Goal: Task Accomplishment & Management: Manage account settings

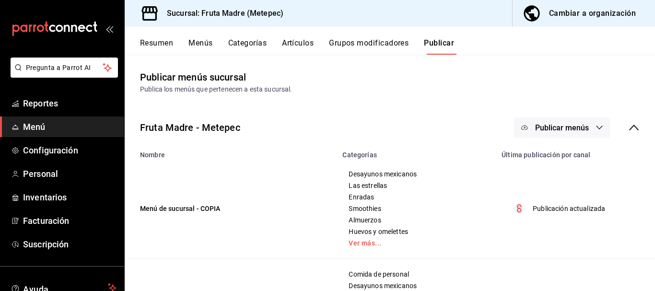
click at [153, 41] on button "Resumen" at bounding box center [156, 46] width 33 height 16
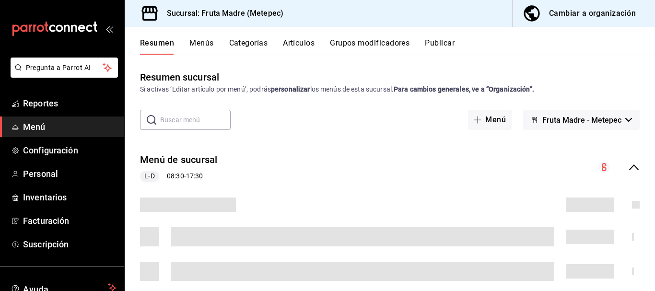
click at [361, 43] on button "Grupos modificadores" at bounding box center [370, 46] width 80 height 16
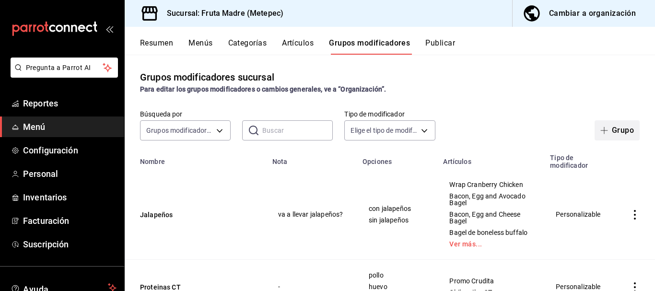
click at [617, 131] on button "Grupo" at bounding box center [617, 130] width 45 height 20
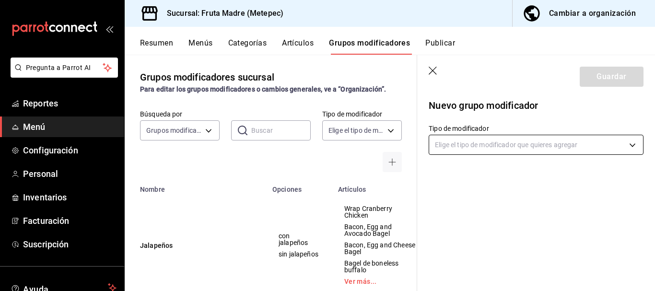
click at [486, 148] on body "Pregunta a Parrot AI Reportes Menú Configuración Personal Inventarios Facturaci…" at bounding box center [327, 145] width 655 height 291
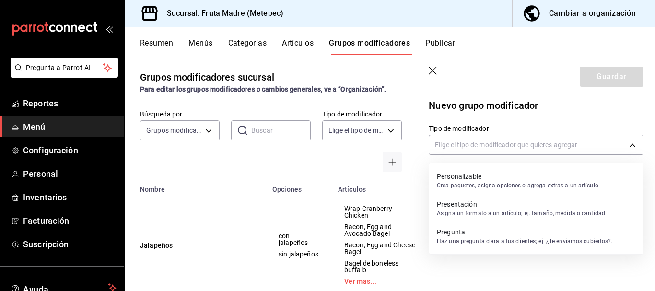
click at [494, 185] on p "Crea paquetes, asigna opciones o agrega extras a un artículo." at bounding box center [518, 185] width 163 height 9
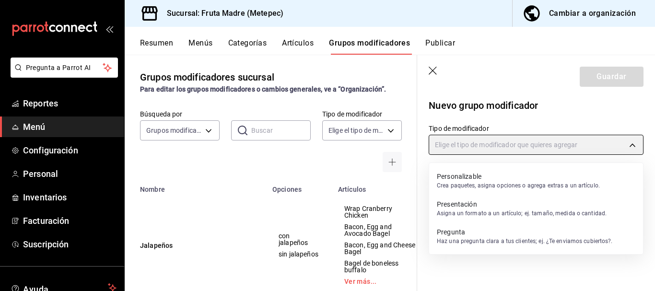
type input "CUSTOMIZABLE"
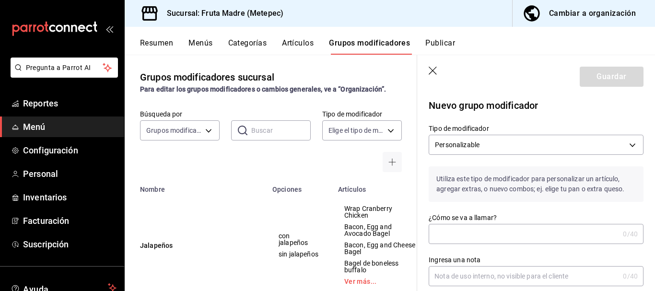
click at [499, 234] on input "¿Cómo se va a llamar?" at bounding box center [524, 233] width 190 height 19
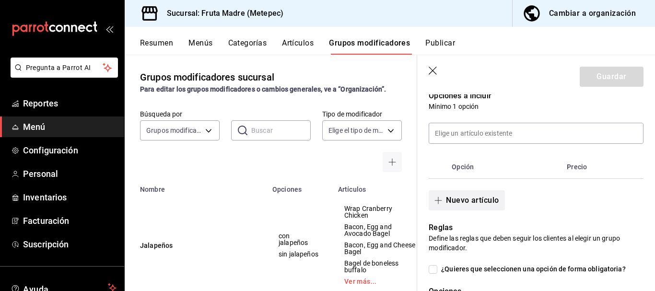
scroll to position [192, 0]
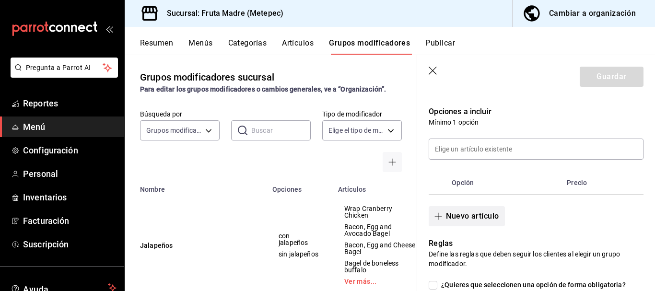
type input "leche vegetal"
click at [458, 217] on button "Nuevo artículo" at bounding box center [467, 216] width 76 height 20
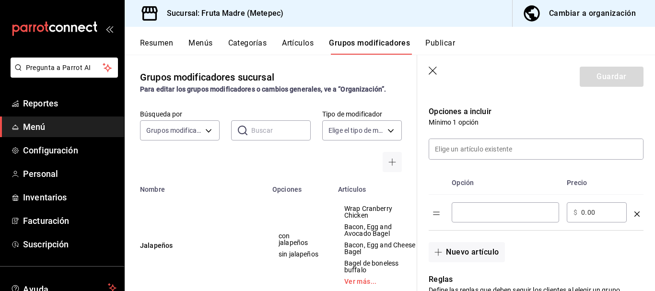
click at [476, 216] on input "optionsTable" at bounding box center [505, 213] width 94 height 10
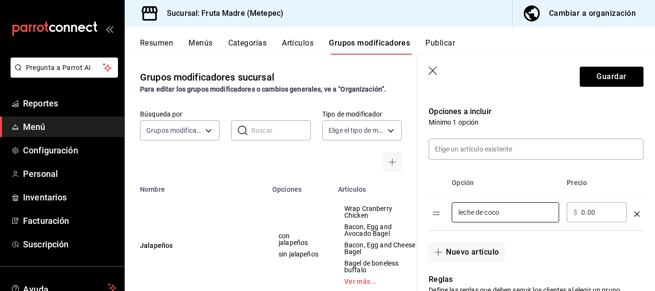
type input "leche de coco"
click at [584, 213] on input "0.00" at bounding box center [600, 213] width 39 height 10
click at [434, 70] on icon "button" at bounding box center [434, 72] width 10 height 10
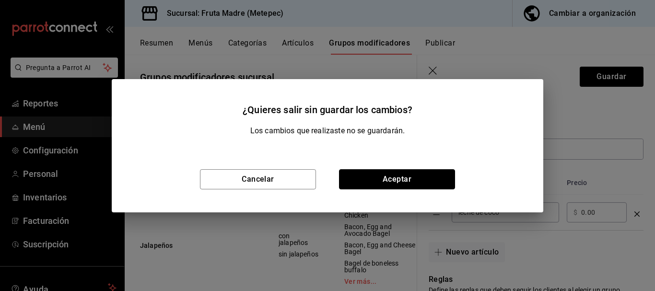
click at [363, 184] on button "Aceptar" at bounding box center [397, 179] width 116 height 20
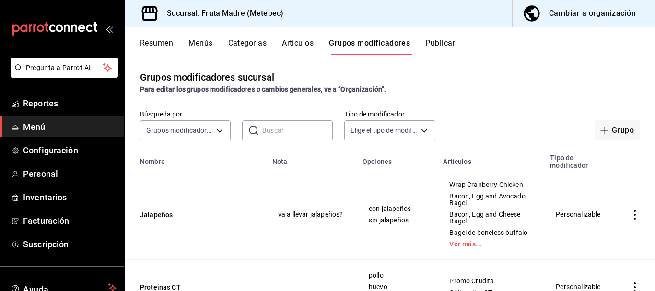
click at [271, 132] on input "text" at bounding box center [297, 130] width 70 height 19
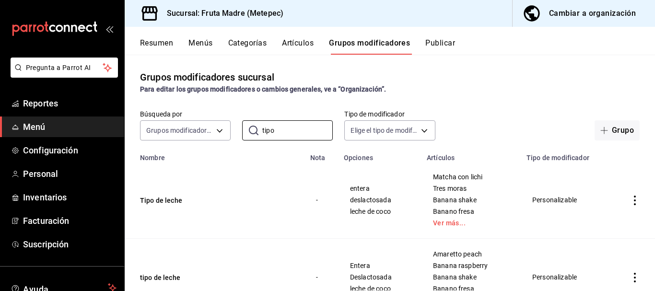
type input "tipo"
click at [207, 210] on td "Tipo de leche" at bounding box center [215, 200] width 180 height 77
click at [153, 199] on button "Tipo de leche" at bounding box center [197, 201] width 115 height 10
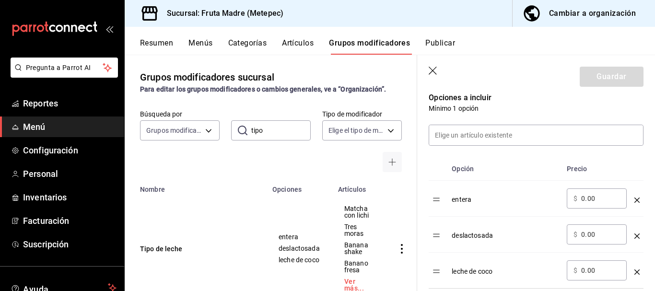
scroll to position [288, 0]
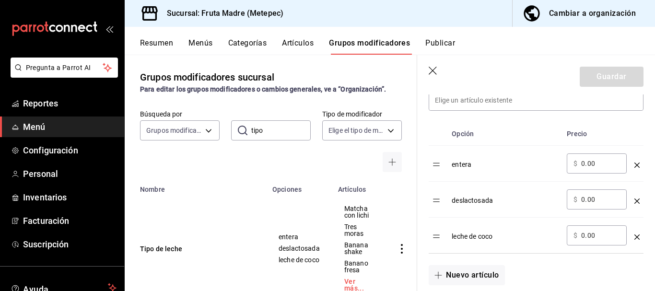
click at [582, 236] on input "0.00" at bounding box center [600, 236] width 39 height 10
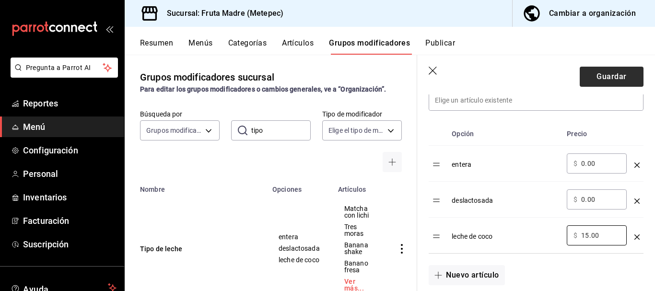
type input "15.00"
click at [583, 80] on button "Guardar" at bounding box center [612, 77] width 64 height 20
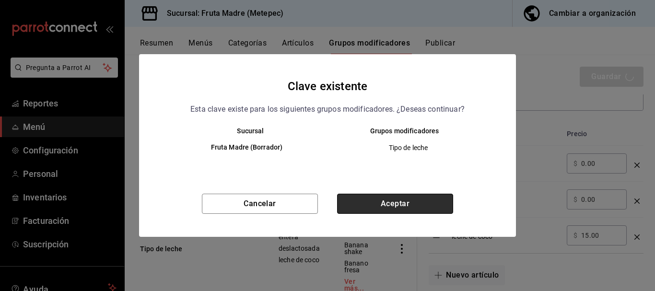
click at [402, 200] on button "Aceptar" at bounding box center [395, 204] width 116 height 20
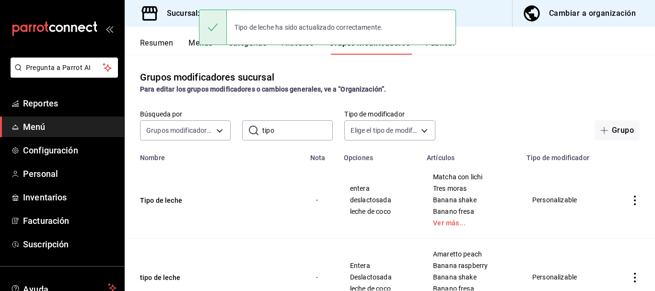
click at [191, 43] on button "Menús" at bounding box center [200, 46] width 24 height 16
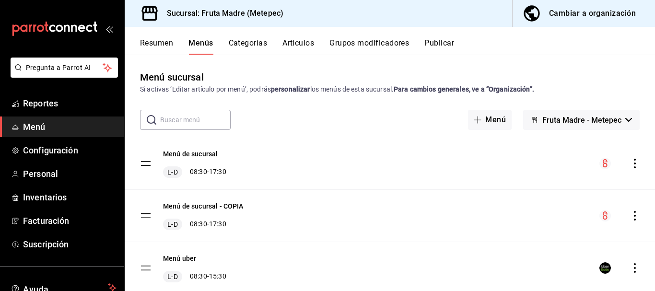
scroll to position [31, 0]
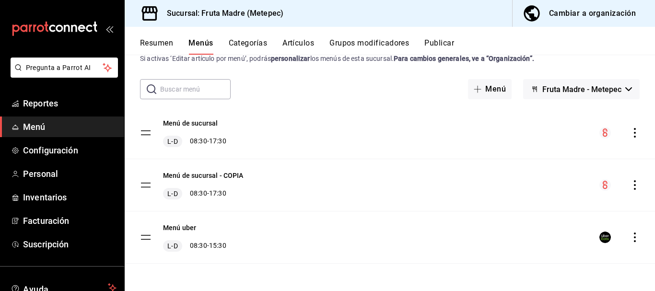
click at [635, 132] on div "Menú de sucursal L-D 08:30 - 17:30" at bounding box center [390, 133] width 530 height 52
click at [630, 129] on icon "actions" at bounding box center [635, 133] width 10 height 10
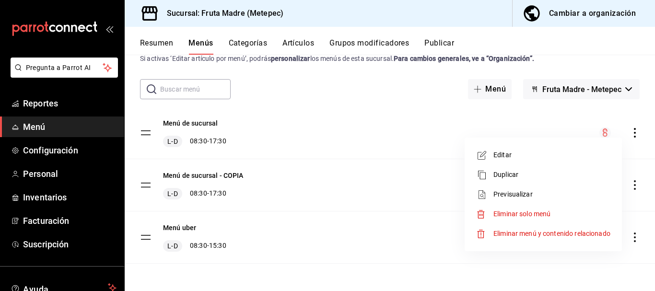
click at [147, 44] on div at bounding box center [327, 145] width 655 height 291
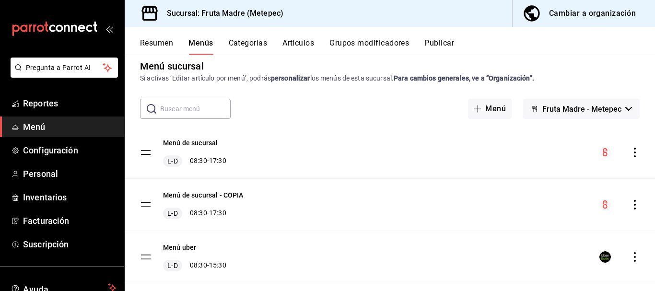
scroll to position [0, 0]
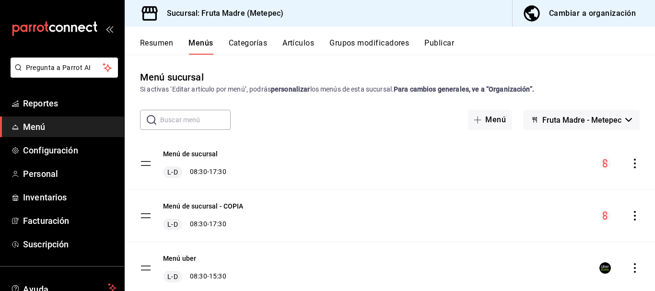
click at [543, 13] on span "button" at bounding box center [533, 13] width 23 height 19
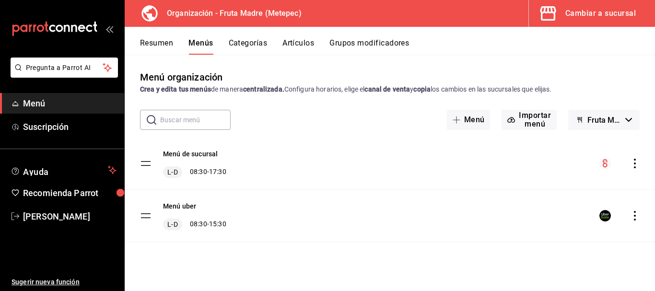
click at [351, 42] on button "Grupos modificadores" at bounding box center [369, 46] width 80 height 16
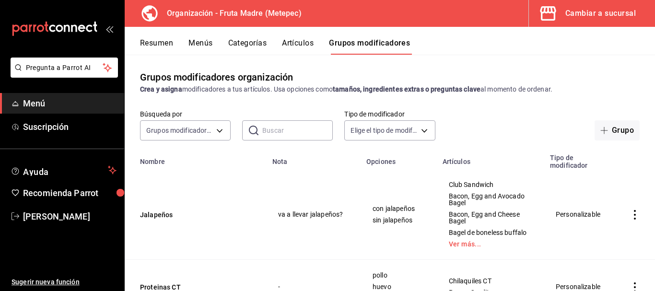
click at [280, 127] on input "text" at bounding box center [297, 130] width 70 height 19
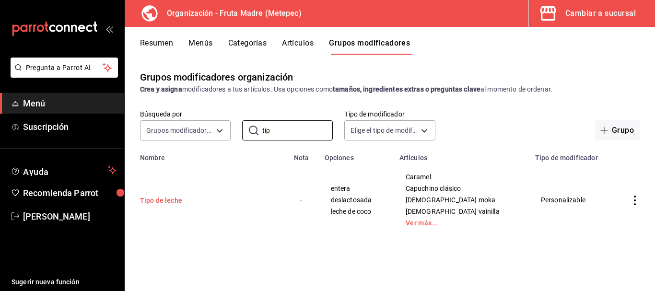
type input "tip"
drag, startPoint x: 172, startPoint y: 201, endPoint x: 267, endPoint y: 181, distance: 97.2
click at [172, 201] on button "Tipo de leche" at bounding box center [197, 201] width 115 height 10
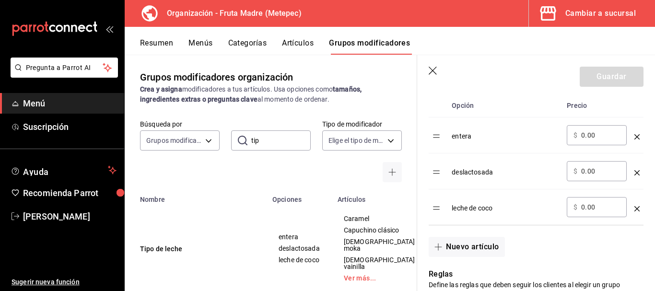
scroll to position [336, 0]
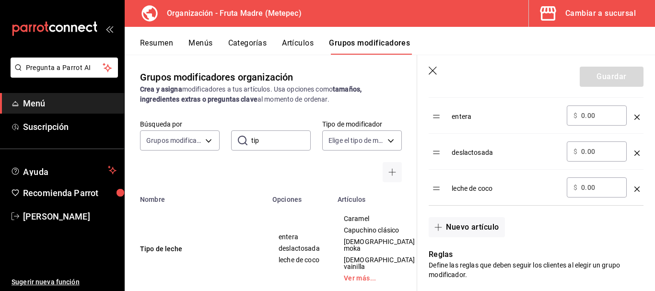
click at [584, 188] on input "0.00" at bounding box center [600, 188] width 39 height 10
type input "15.00"
click at [598, 80] on button "Guardar" at bounding box center [612, 77] width 64 height 20
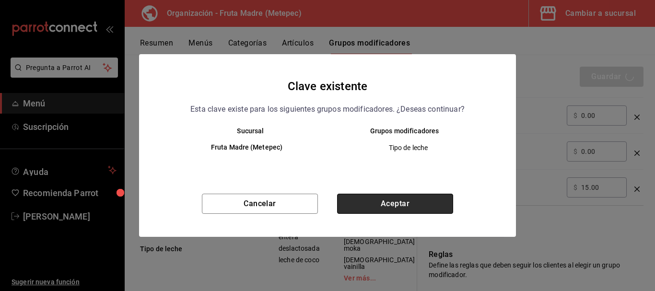
click at [393, 204] on button "Aceptar" at bounding box center [395, 204] width 116 height 20
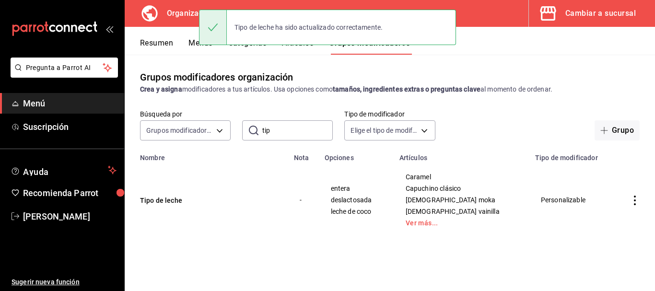
click at [203, 47] on div "Tipo de leche ha sido actualizado correctamente." at bounding box center [327, 27] width 257 height 41
click at [192, 40] on button "Menús" at bounding box center [200, 46] width 24 height 16
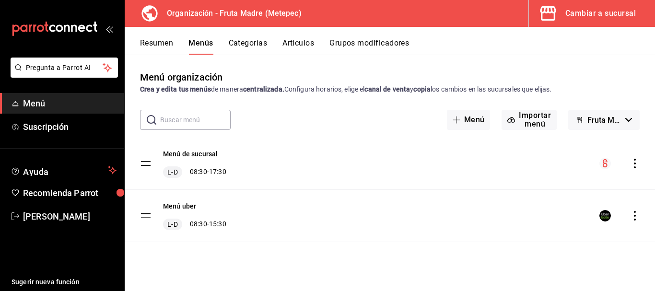
click at [638, 166] on icon "actions" at bounding box center [635, 164] width 10 height 10
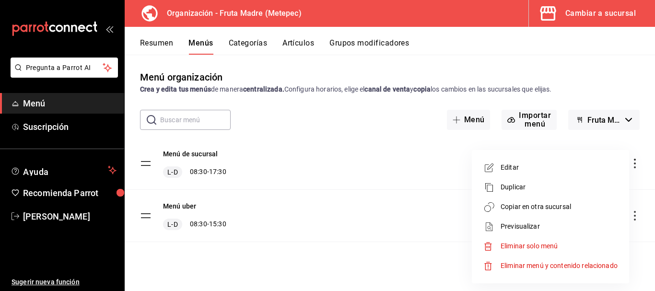
click at [530, 204] on span "Copiar en otra sucursal" at bounding box center [559, 207] width 117 height 10
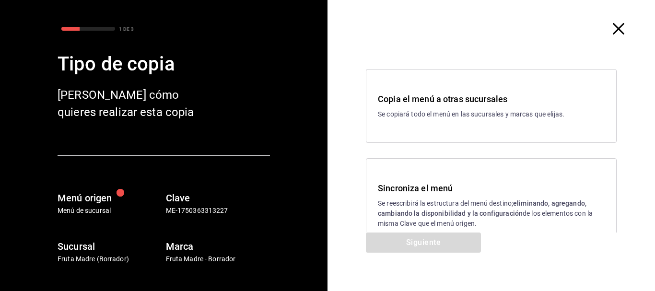
click at [431, 195] on div "Sincroniza el menú Se reescribirá la estructura del menú destino; eliminando, a…" at bounding box center [491, 205] width 227 height 47
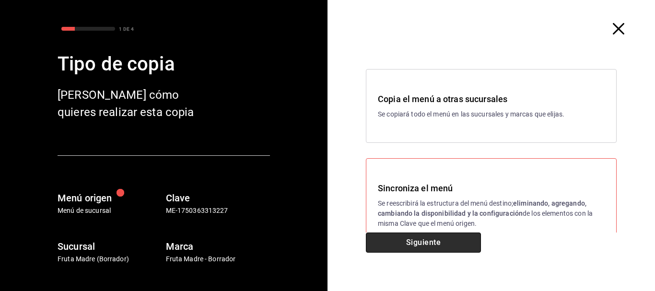
click at [420, 250] on button "Siguiente" at bounding box center [423, 243] width 115 height 20
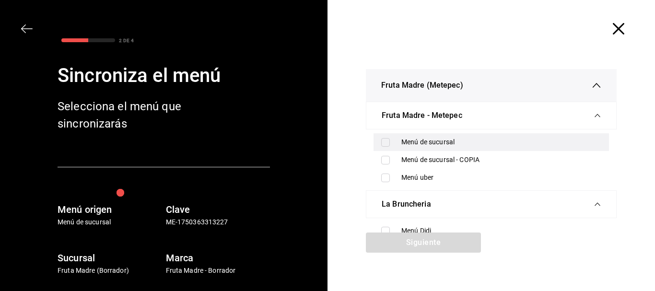
click at [438, 144] on div "Menú de sucursal" at bounding box center [501, 142] width 200 height 10
checkbox input "true"
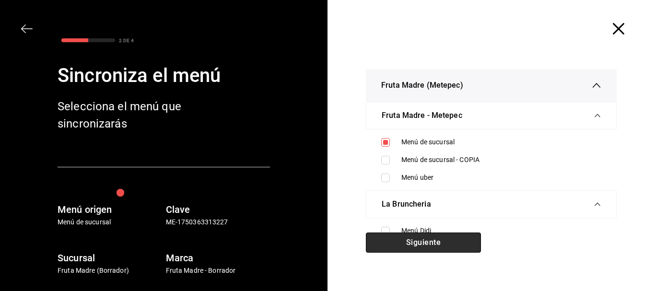
click at [426, 247] on button "Siguiente" at bounding box center [423, 243] width 115 height 20
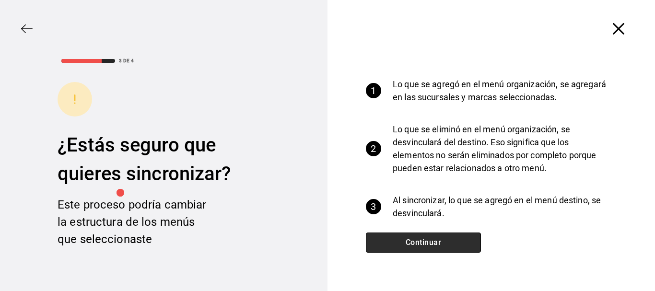
click at [432, 239] on button "Continuar" at bounding box center [423, 243] width 115 height 20
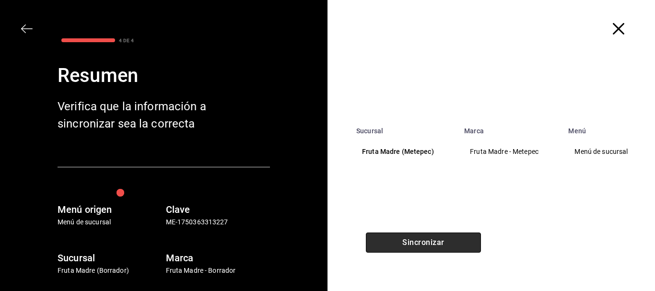
click at [441, 242] on button "Sincronizar" at bounding box center [423, 243] width 115 height 20
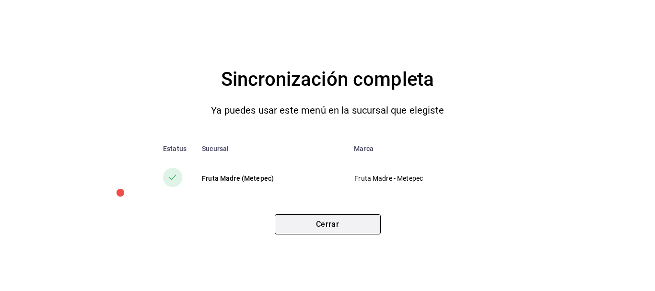
click at [364, 222] on button "Cerrar" at bounding box center [328, 224] width 106 height 20
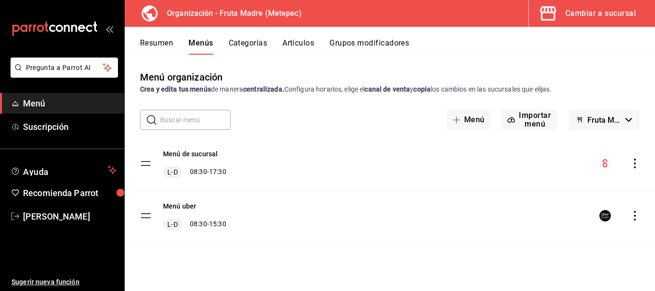
click at [556, 10] on icon "button" at bounding box center [548, 13] width 16 height 14
